Goal: Information Seeking & Learning: Find specific fact

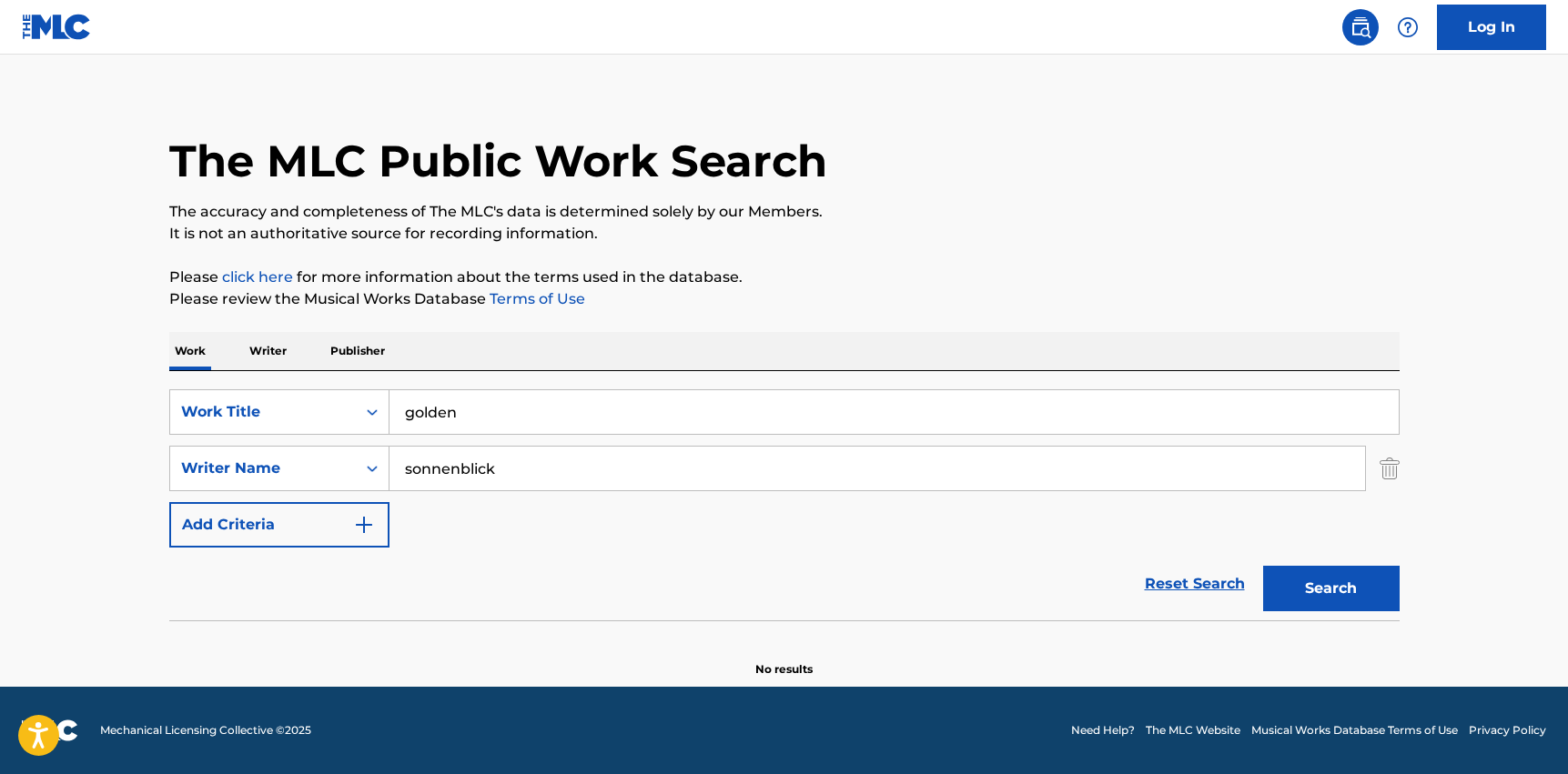
click at [1325, 593] on button "Search" at bounding box center [1331, 588] width 136 height 46
drag, startPoint x: 576, startPoint y: 474, endPoint x: 400, endPoint y: 470, distance: 176.0
click at [400, 470] on input "sonnenblick" at bounding box center [877, 469] width 976 height 44
type input "n"
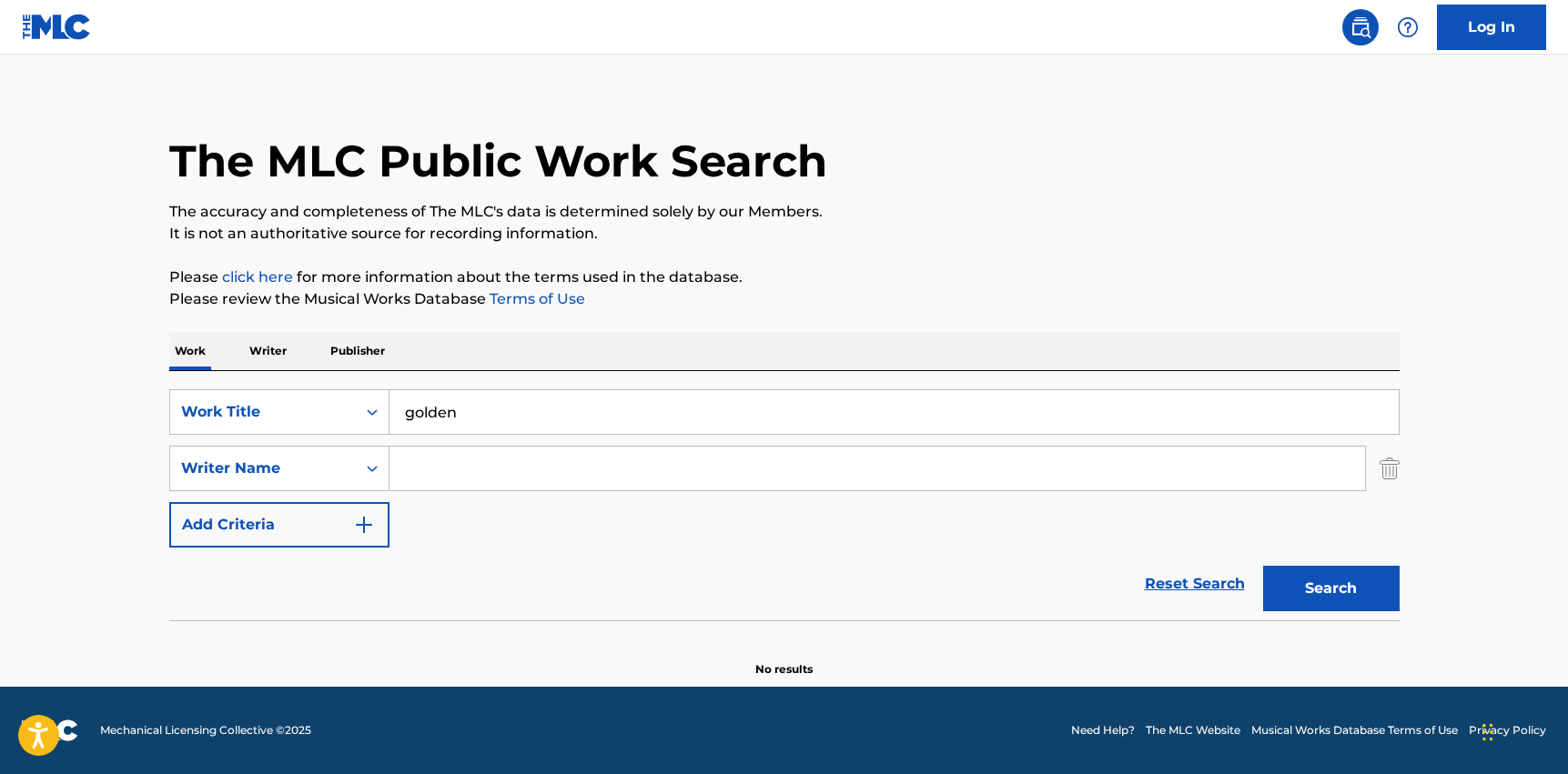
type input "t"
click at [1264, 566] on button "Search" at bounding box center [1331, 588] width 136 height 46
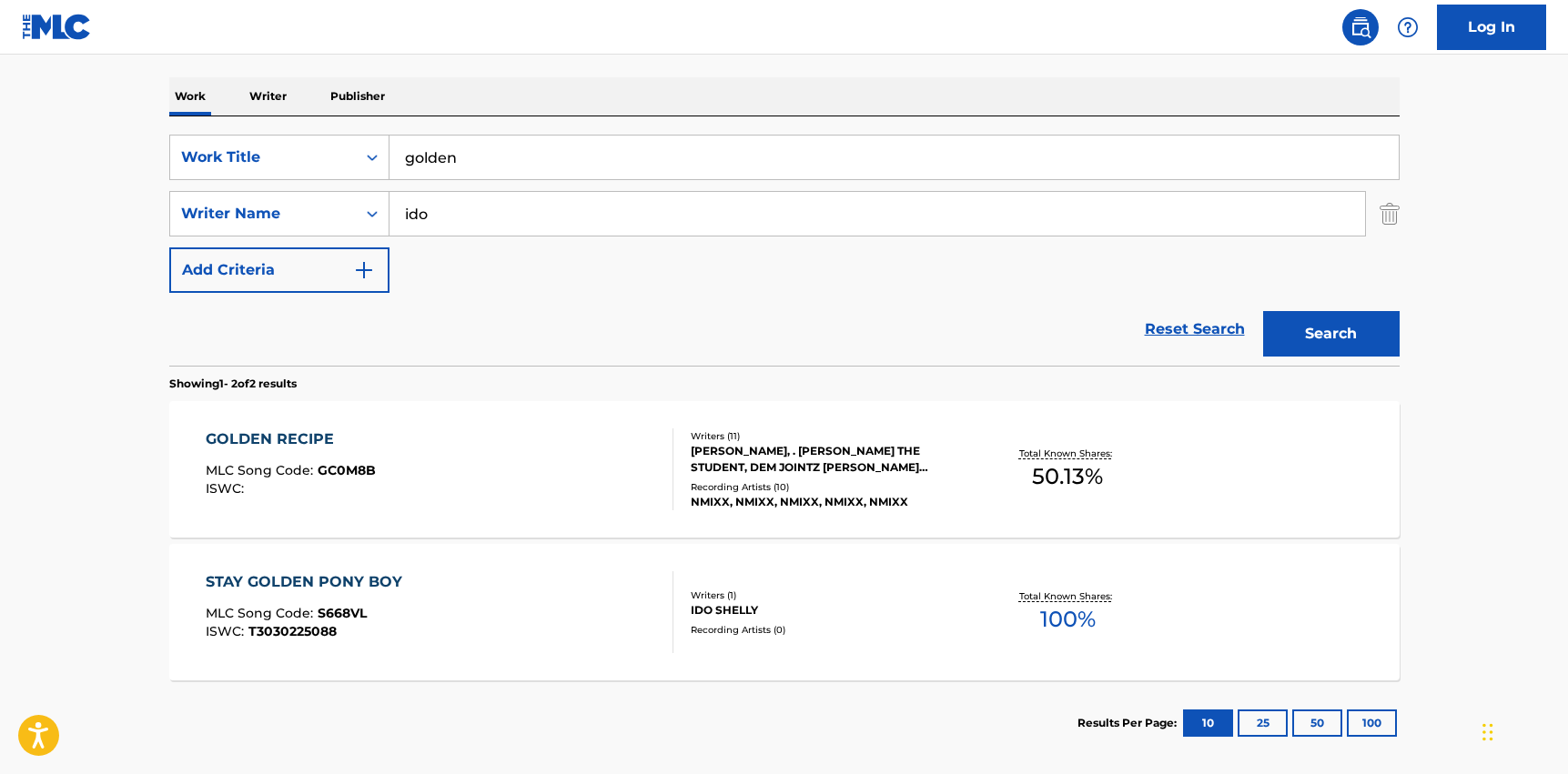
scroll to position [268, 0]
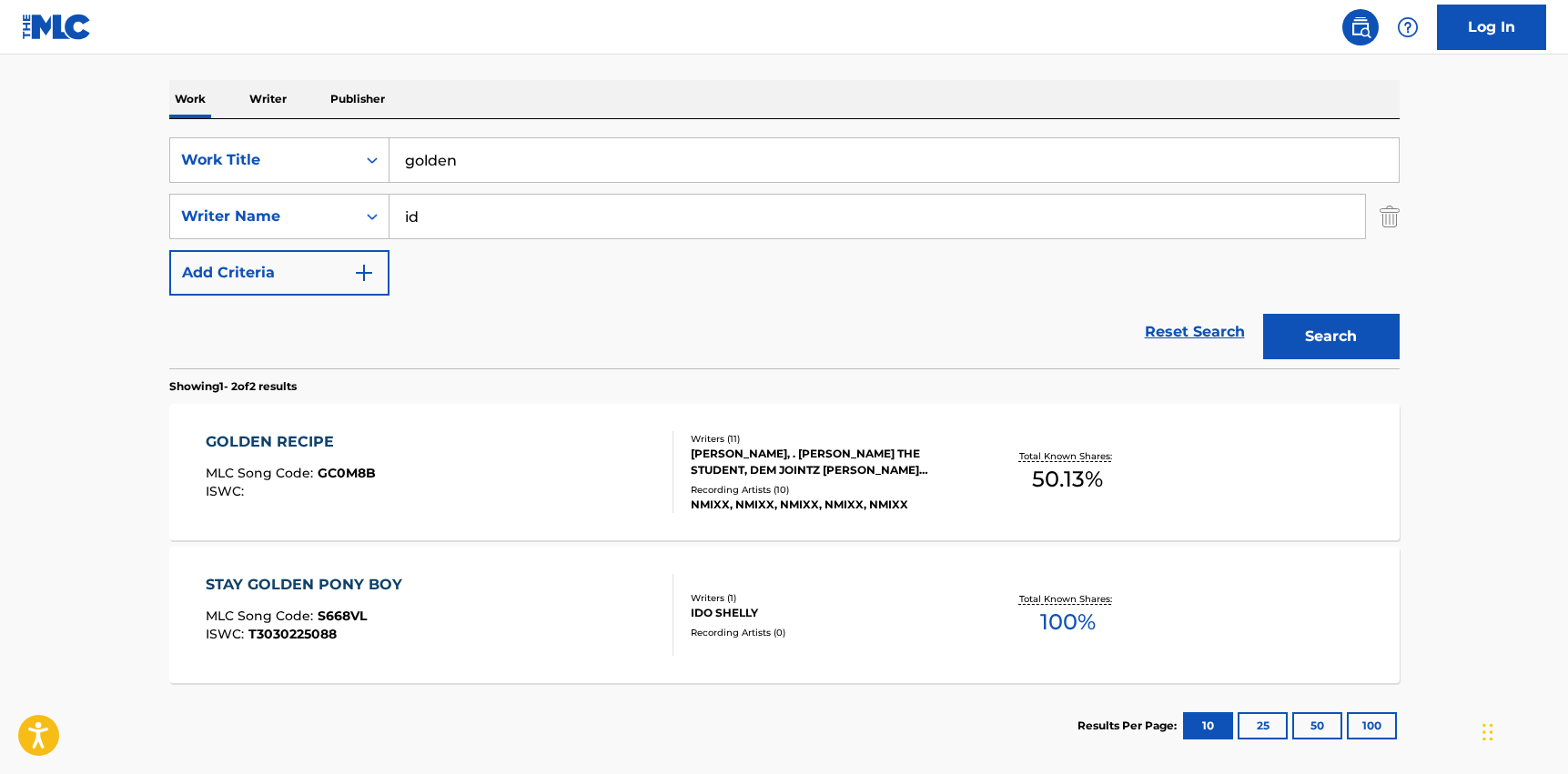
type input "i"
click at [1264, 313] on button "Search" at bounding box center [1331, 336] width 136 height 46
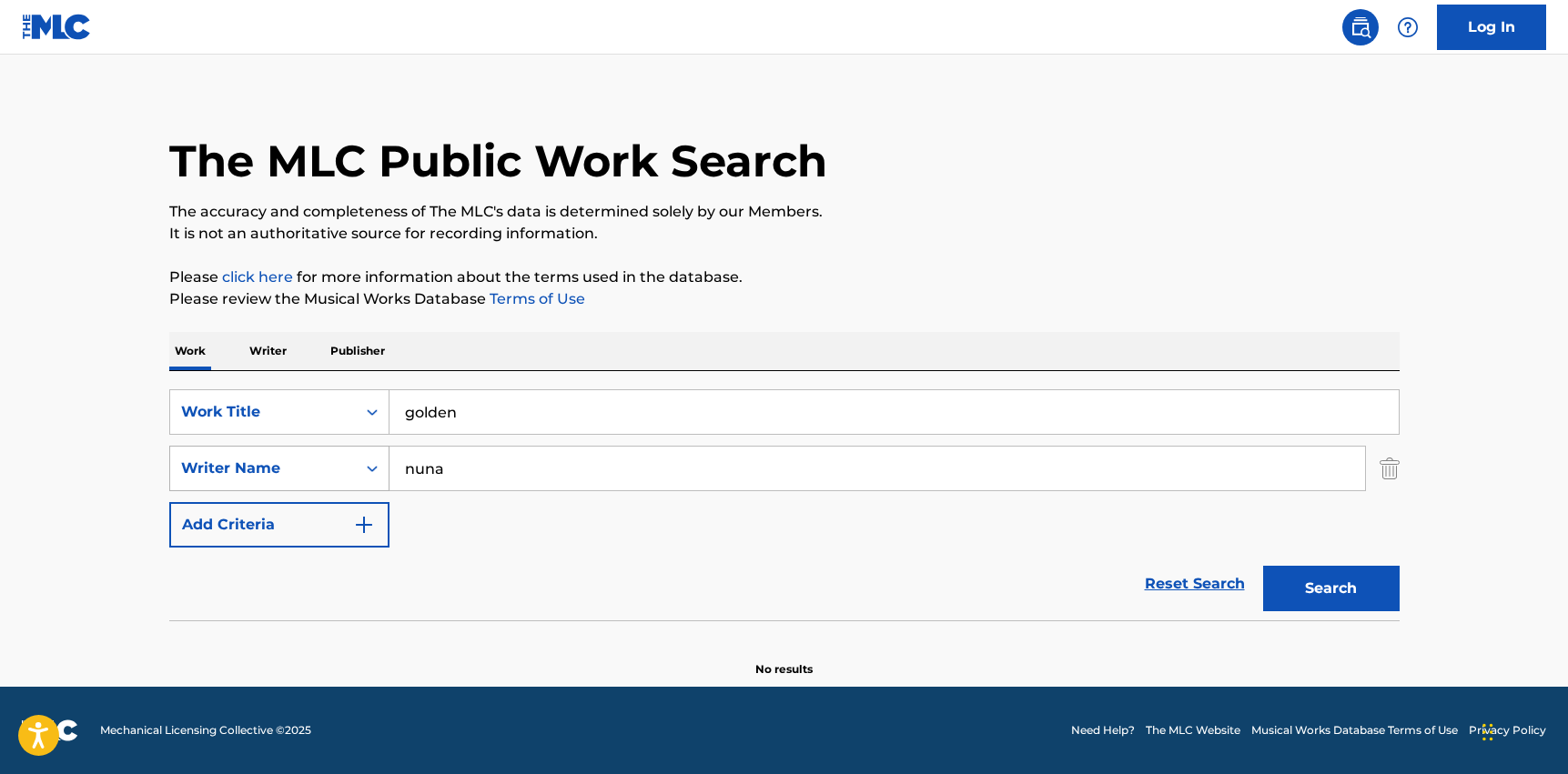
drag, startPoint x: 452, startPoint y: 474, endPoint x: 375, endPoint y: 472, distance: 77.0
click at [375, 472] on div "SearchWithCriteria71e18033-acd4-4f31-9f50-28da2fb6301d Writer Name [PERSON_NAME]" at bounding box center [784, 469] width 1231 height 46
paste input "Sonnenblick"
type input "Sonnenblick"
click at [1316, 600] on button "Search" at bounding box center [1331, 588] width 136 height 46
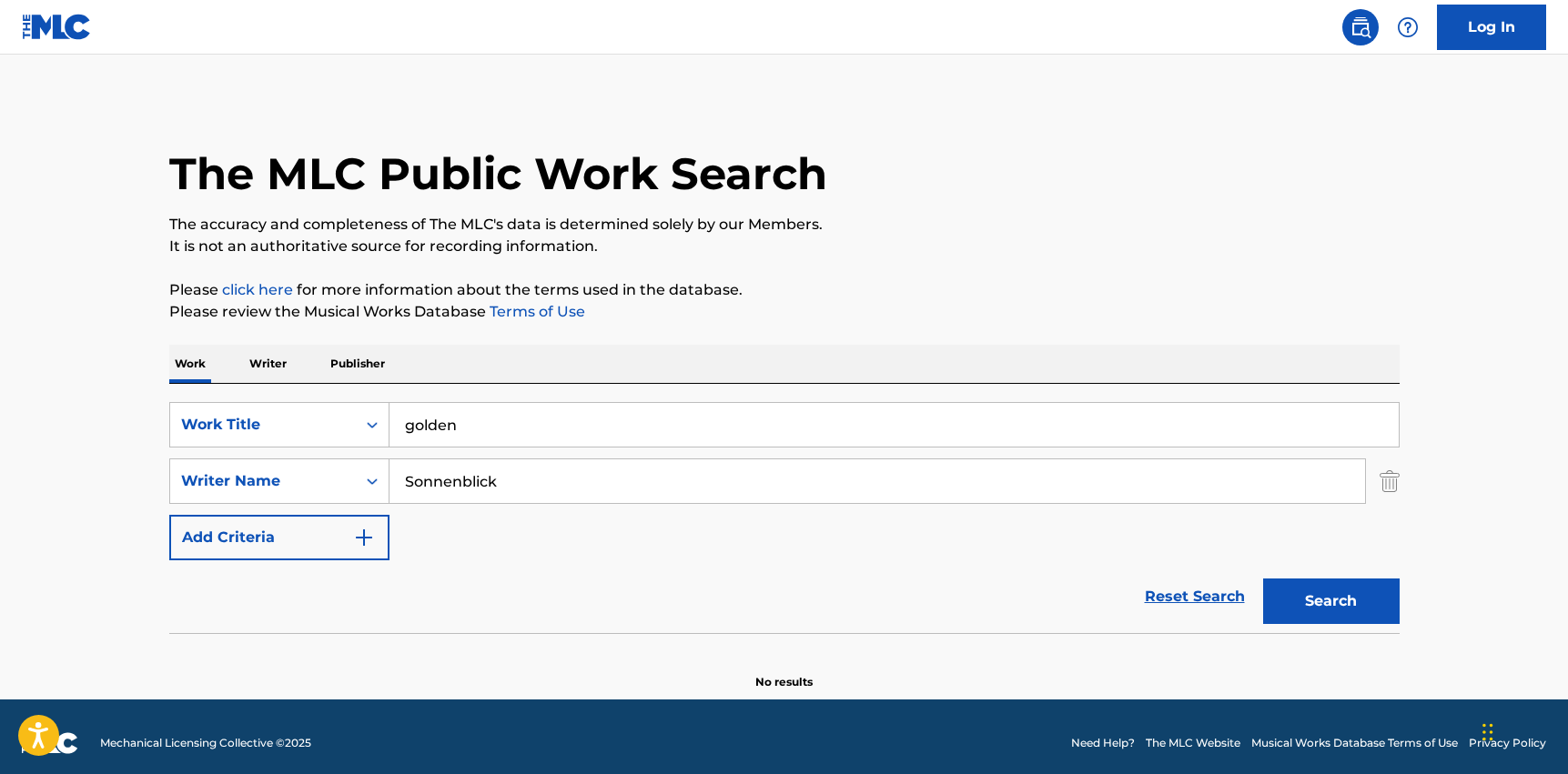
scroll to position [0, 0]
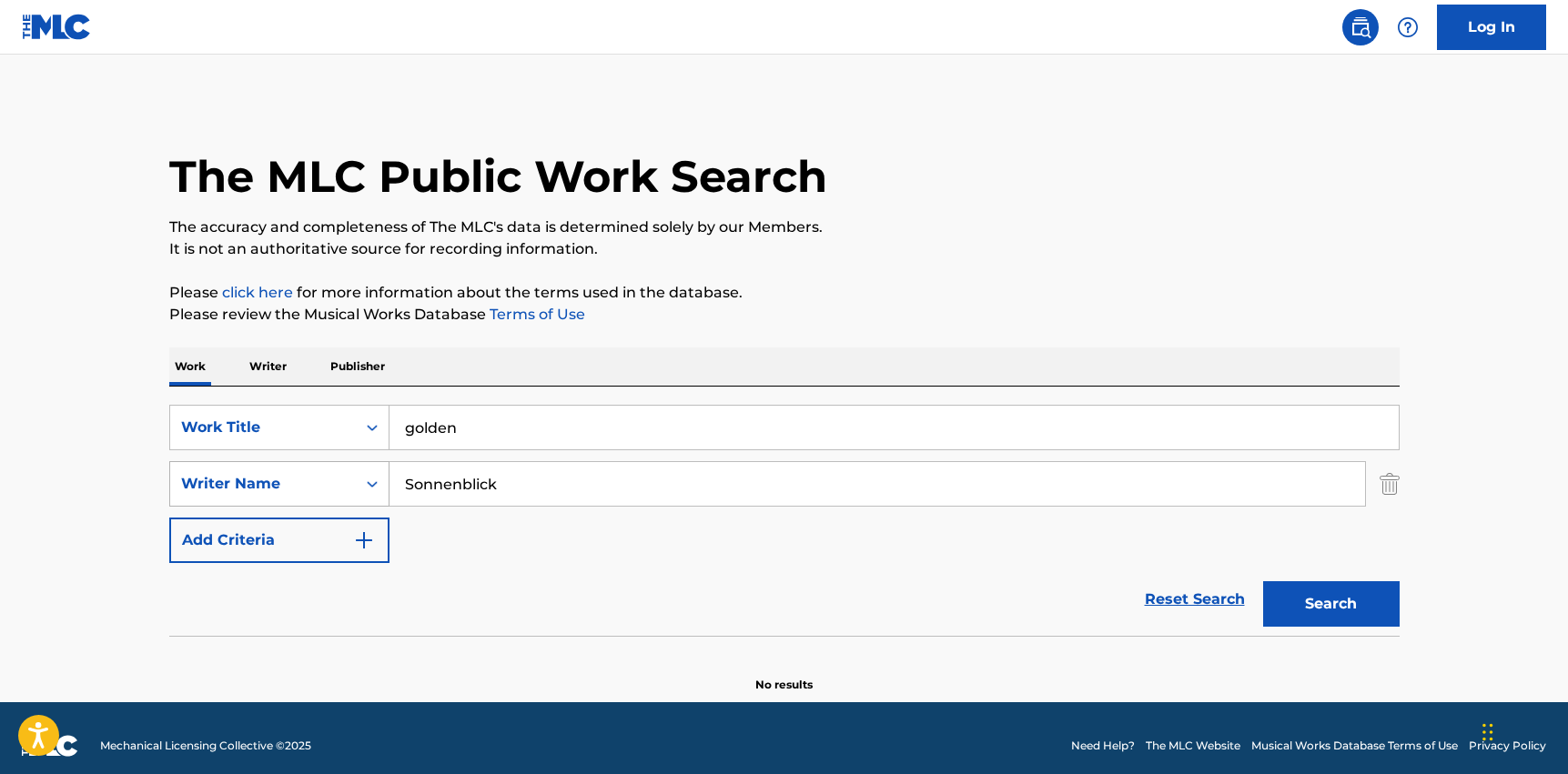
drag, startPoint x: 517, startPoint y: 479, endPoint x: 332, endPoint y: 472, distance: 185.1
click at [332, 472] on div "SearchWithCriteria71e18033-acd4-4f31-9f50-28da2fb6301d Writer Name Sonnenblick" at bounding box center [784, 484] width 1231 height 46
click at [399, 557] on div "SearchWithCriteria041ca21c-4a0f-4585-abdb-2bf0b9071c7a Work Title golden Search…" at bounding box center [784, 483] width 1231 height 158
click at [499, 485] on input "Sonnenblick" at bounding box center [877, 484] width 976 height 44
drag, startPoint x: 541, startPoint y: 476, endPoint x: 398, endPoint y: 480, distance: 143.1
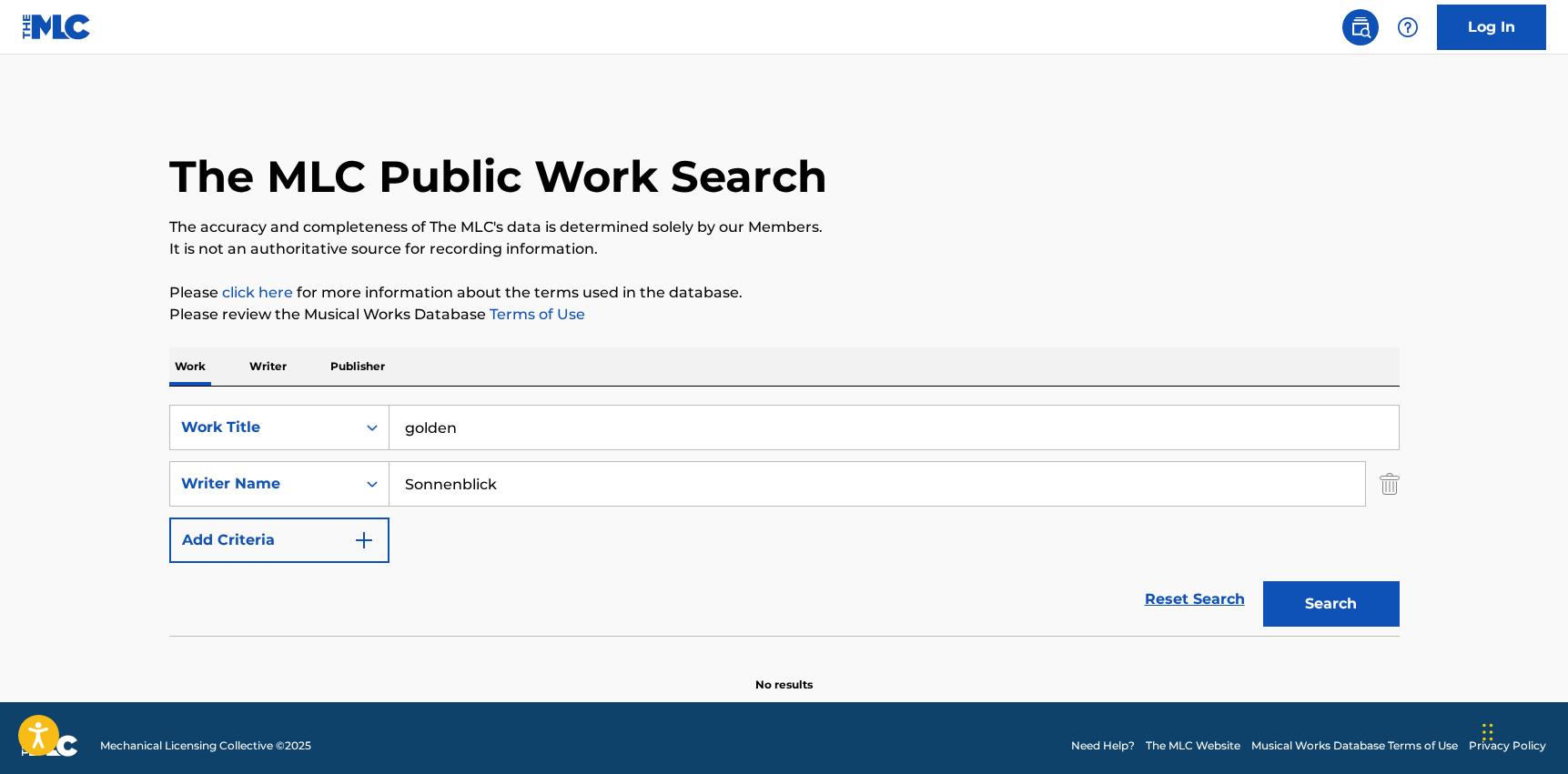
click at [398, 480] on input "Sonnenblick" at bounding box center [877, 484] width 976 height 44
click at [1264, 581] on button "Search" at bounding box center [1331, 604] width 136 height 46
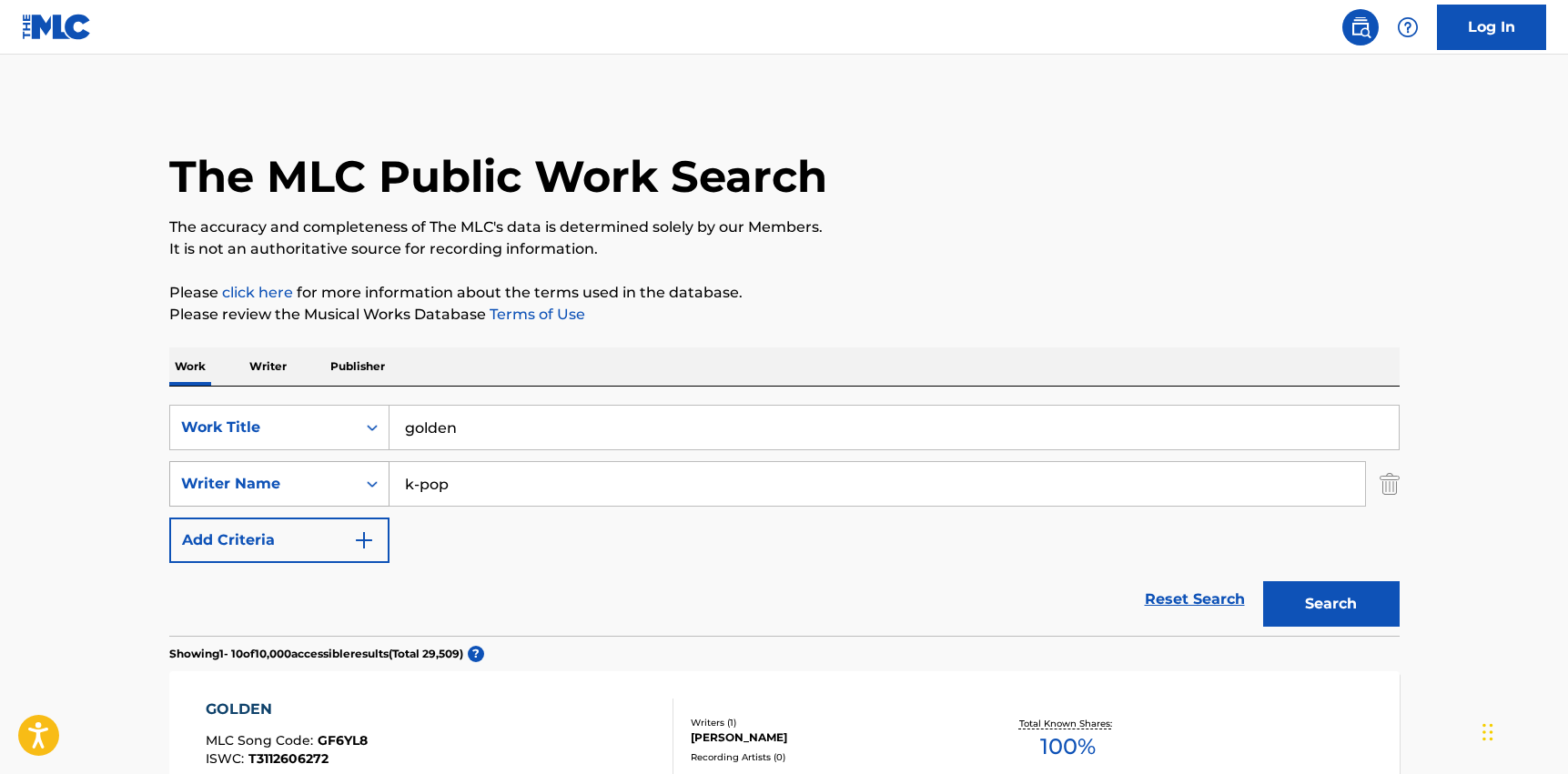
type input "k-pop"
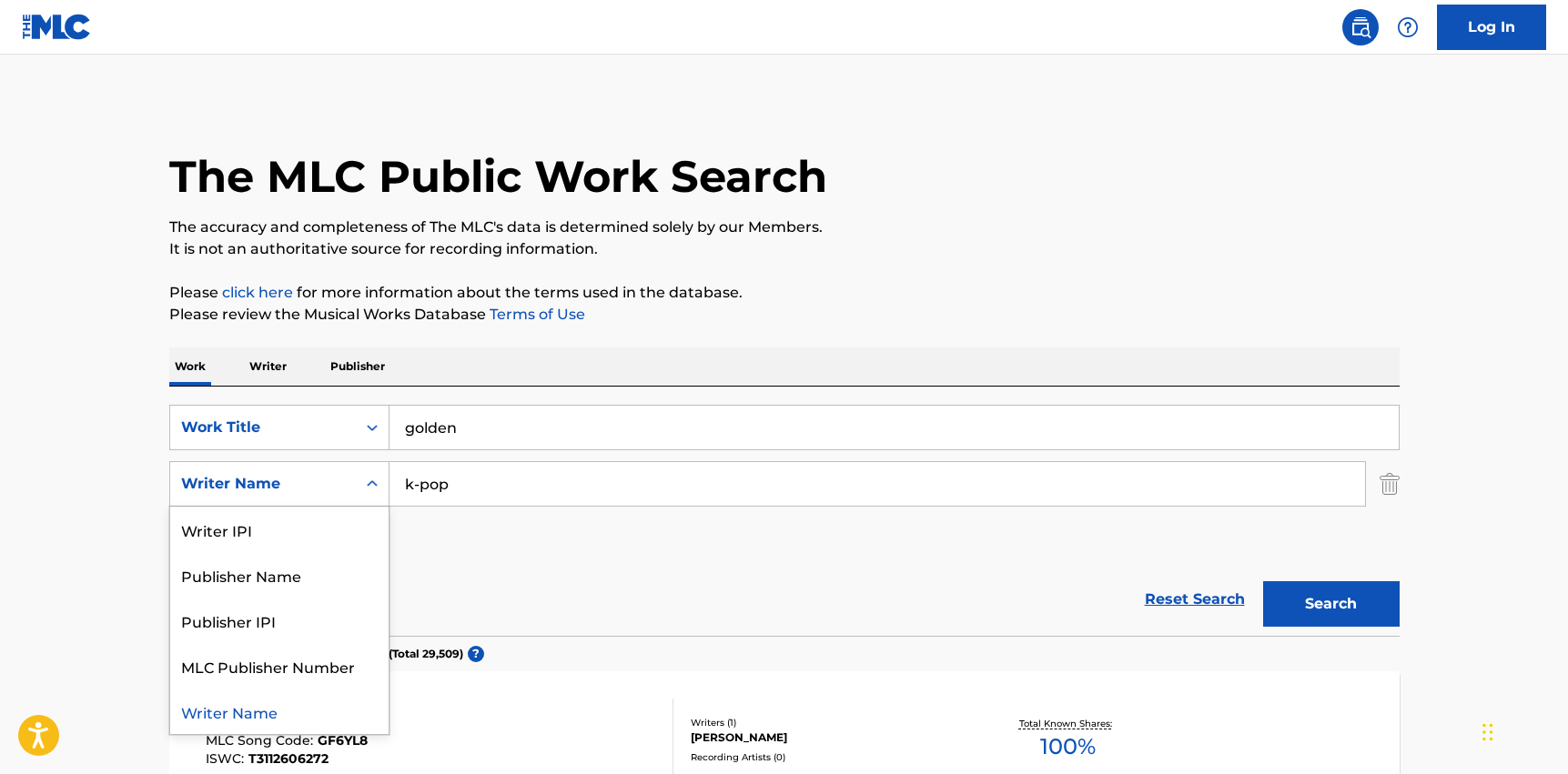
click at [380, 491] on icon "Search Form" at bounding box center [372, 484] width 18 height 18
click at [518, 566] on div "Reset Search Search" at bounding box center [784, 599] width 1231 height 73
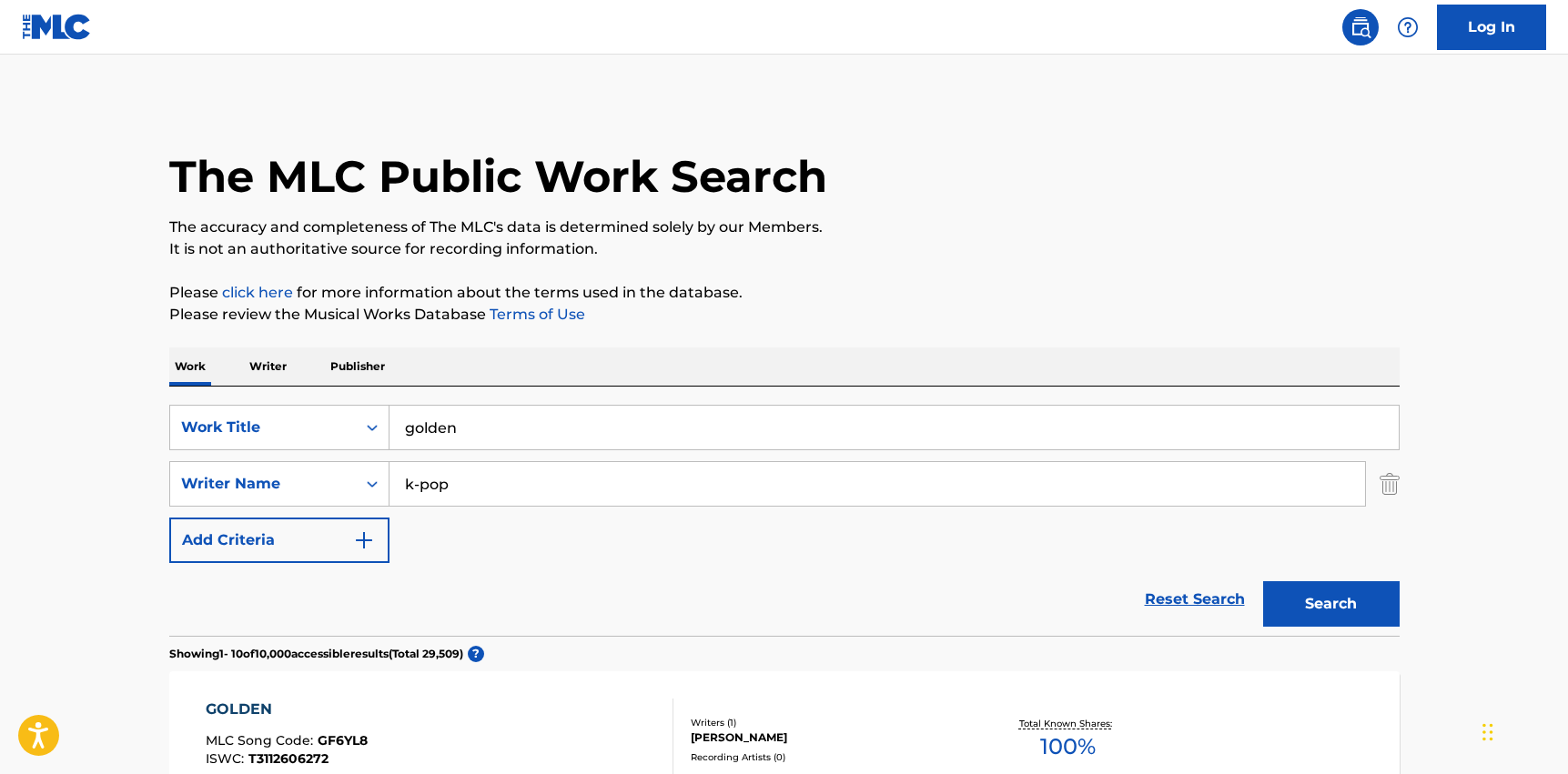
click at [1320, 603] on button "Search" at bounding box center [1331, 604] width 136 height 46
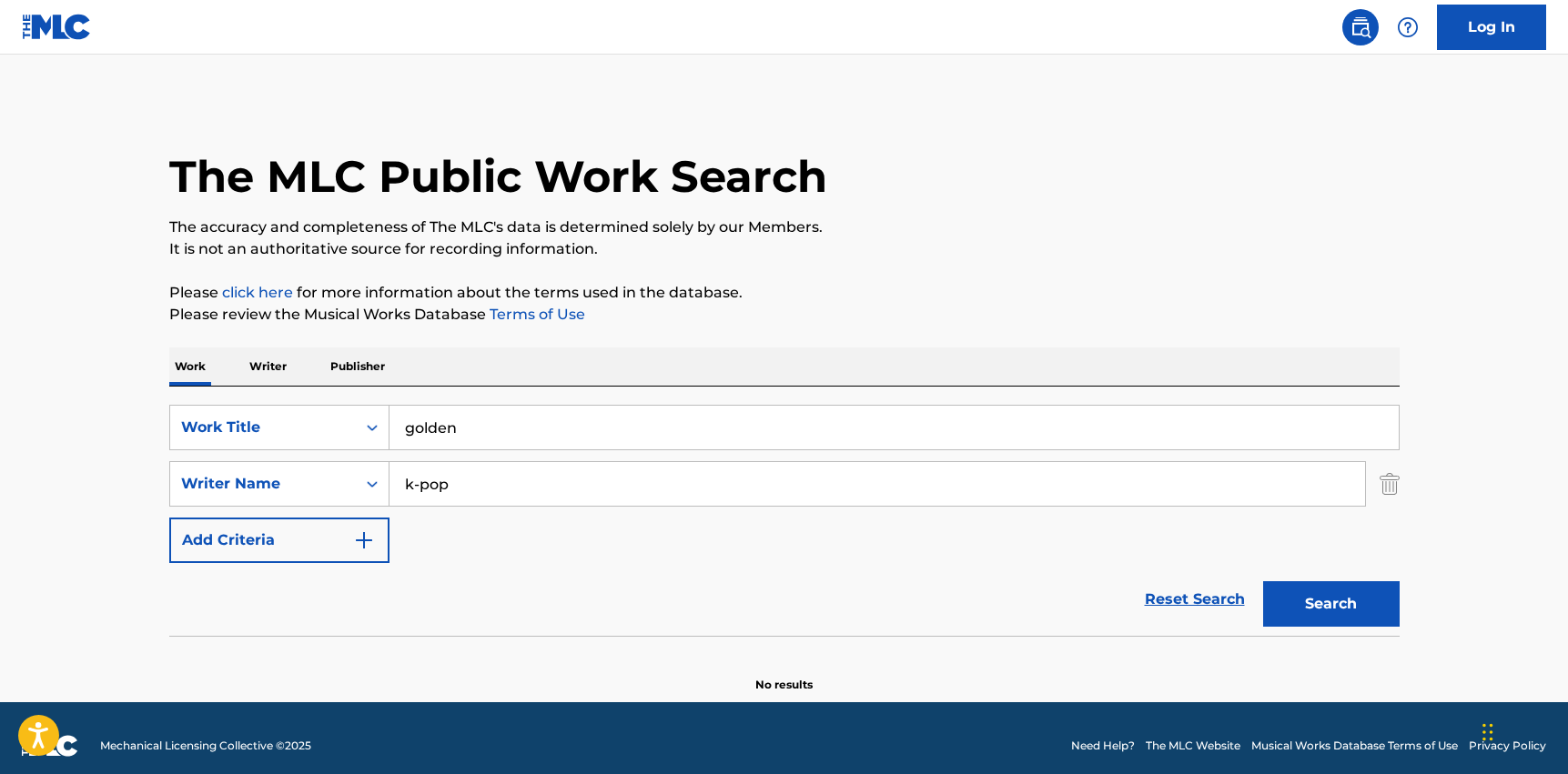
click at [358, 541] on img "Search Form" at bounding box center [364, 540] width 22 height 22
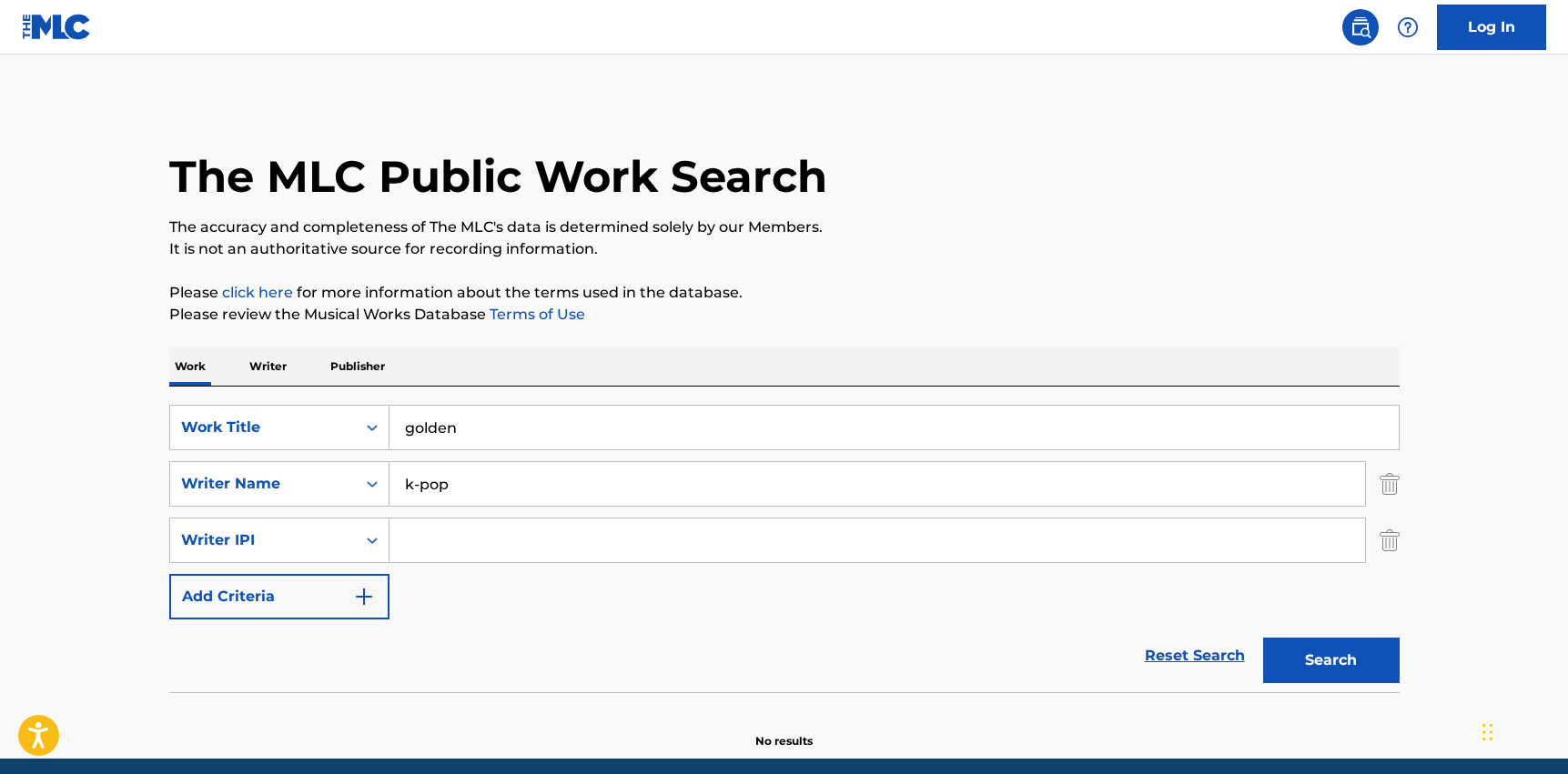
scroll to position [72, 0]
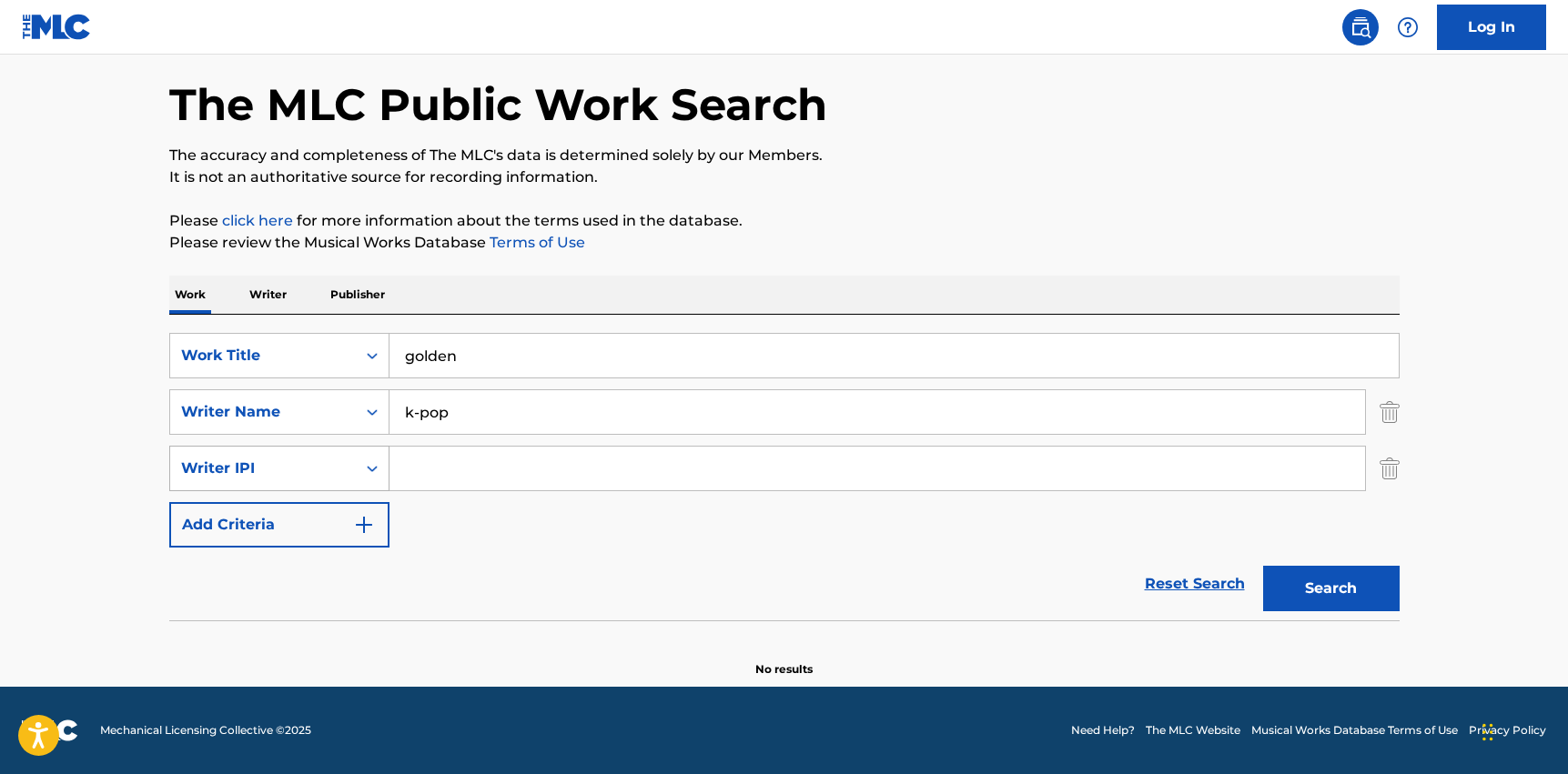
click at [364, 464] on icon "Search Form" at bounding box center [372, 469] width 18 height 18
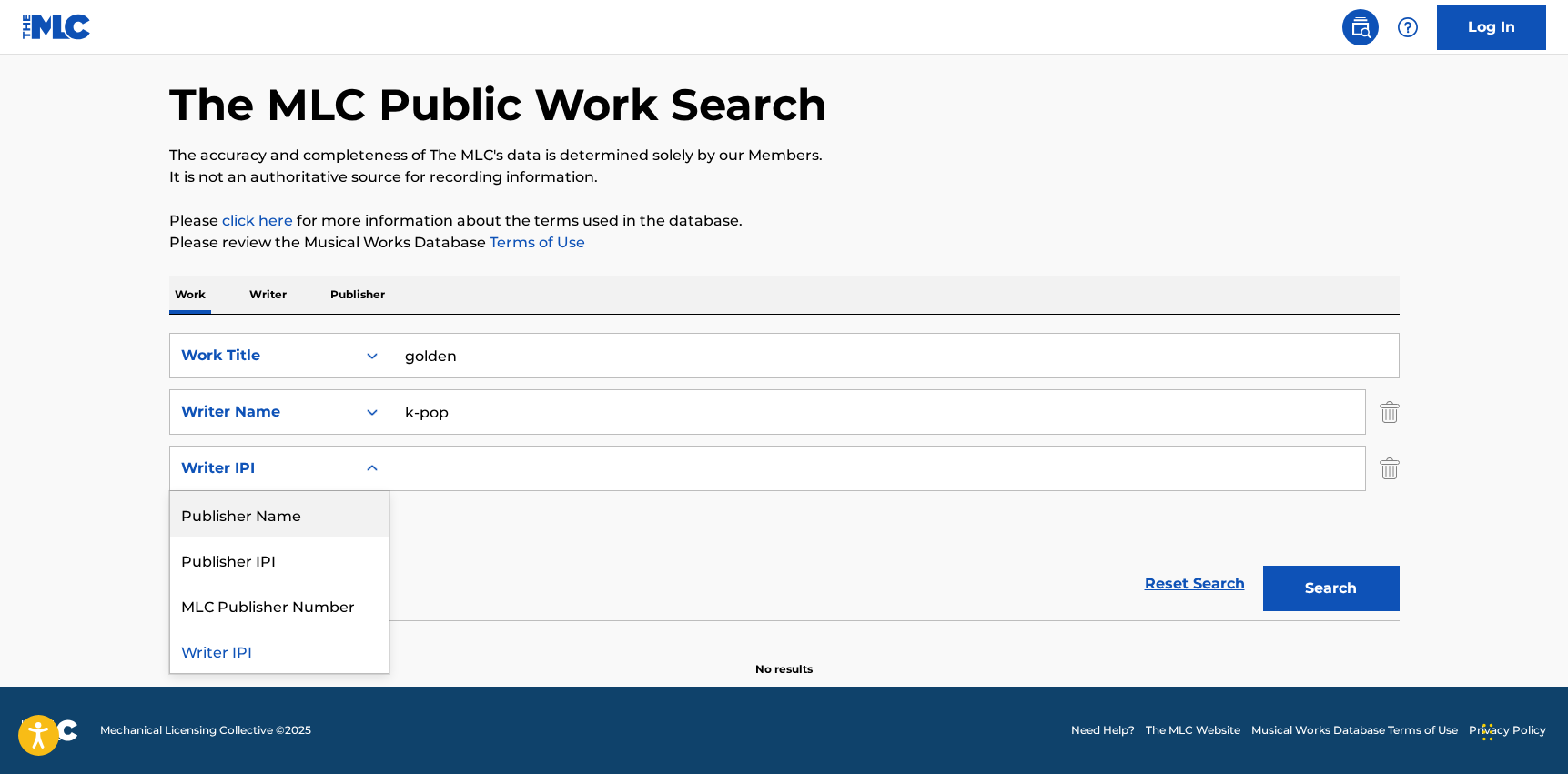
click at [920, 227] on p "Please click here for more information about the terms used in the database." at bounding box center [784, 221] width 1231 height 22
